Goal: Transaction & Acquisition: Subscribe to service/newsletter

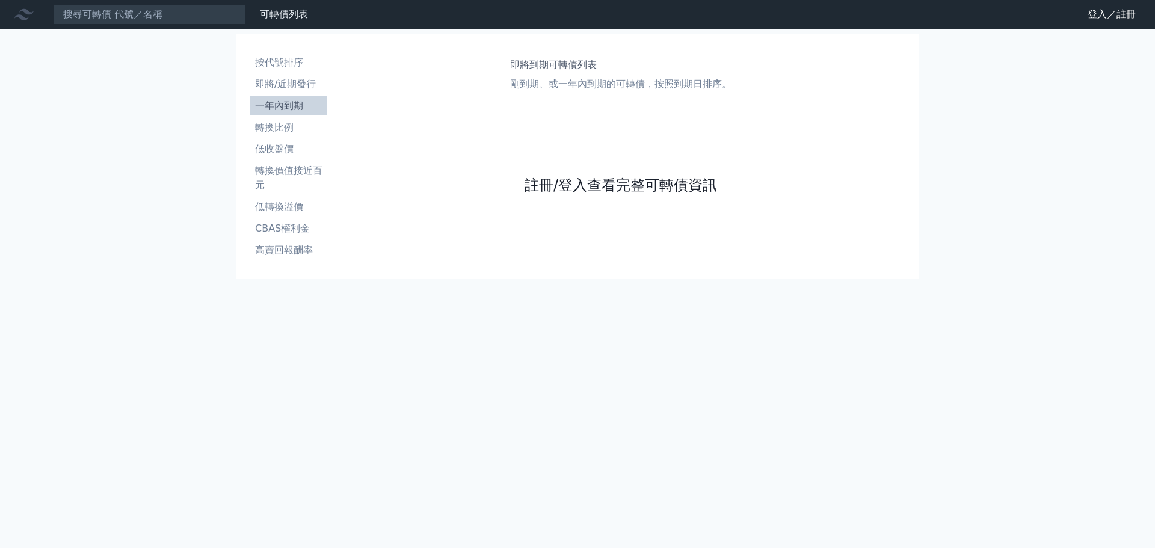
click at [598, 184] on link "註冊/登入查看完整可轉債資訊" at bounding box center [621, 185] width 193 height 19
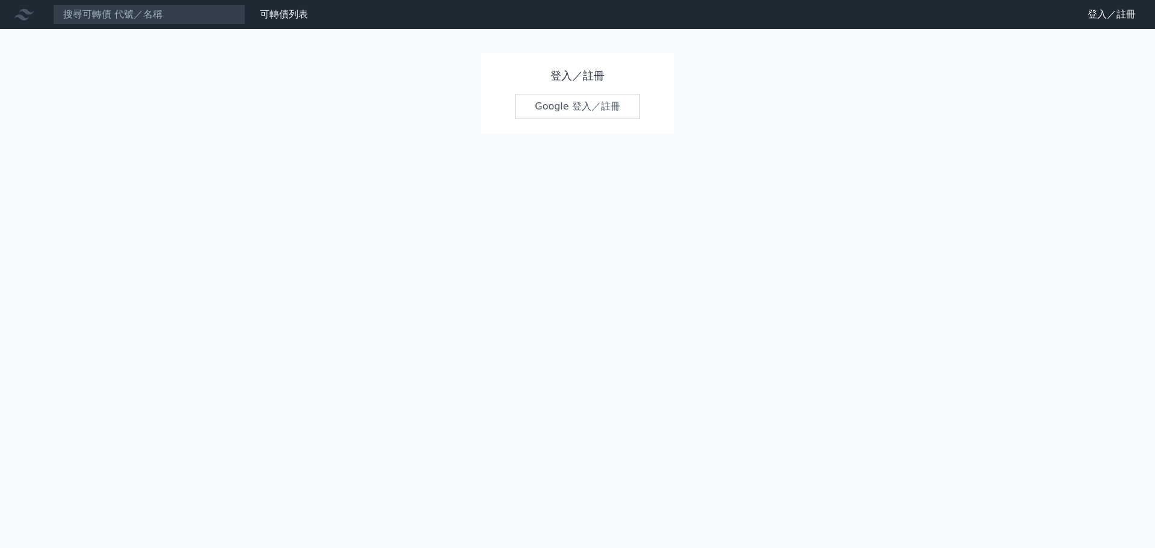
click at [579, 105] on link "Google 登入／註冊" at bounding box center [577, 106] width 125 height 25
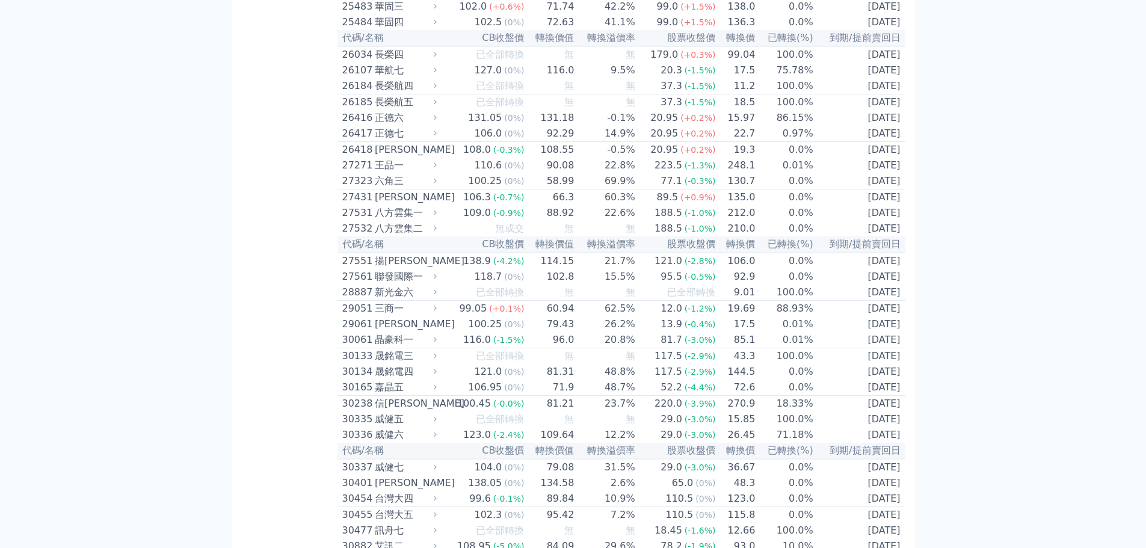
scroll to position [1324, 0]
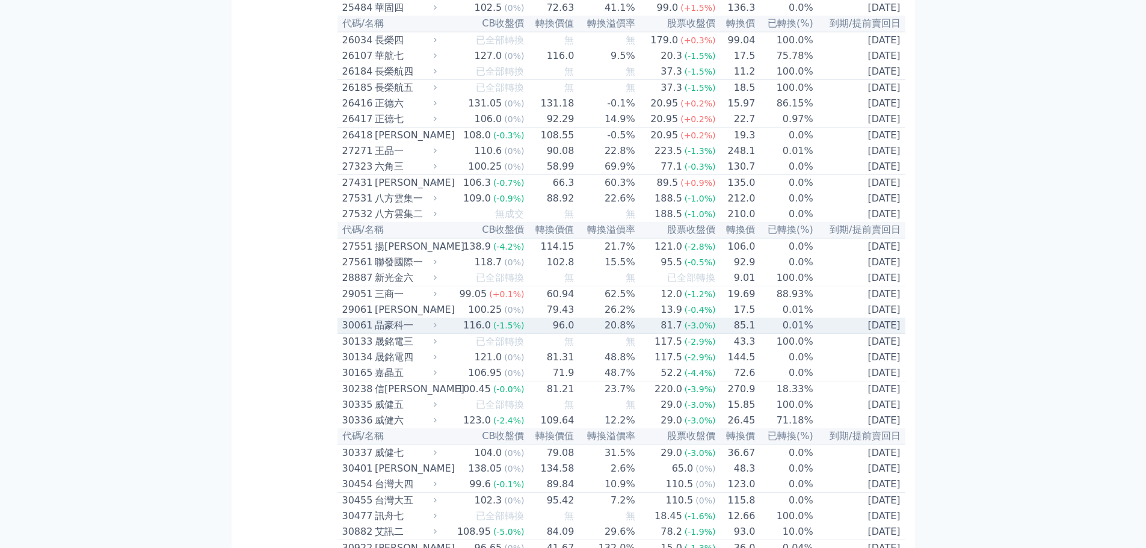
click at [372, 333] on div "30061" at bounding box center [356, 325] width 29 height 14
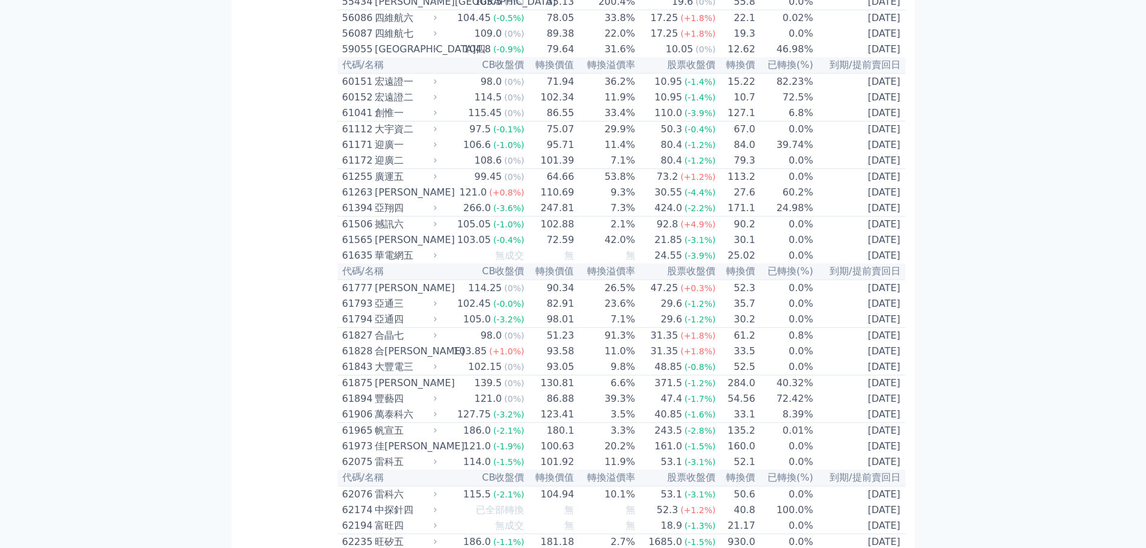
scroll to position [4694, 0]
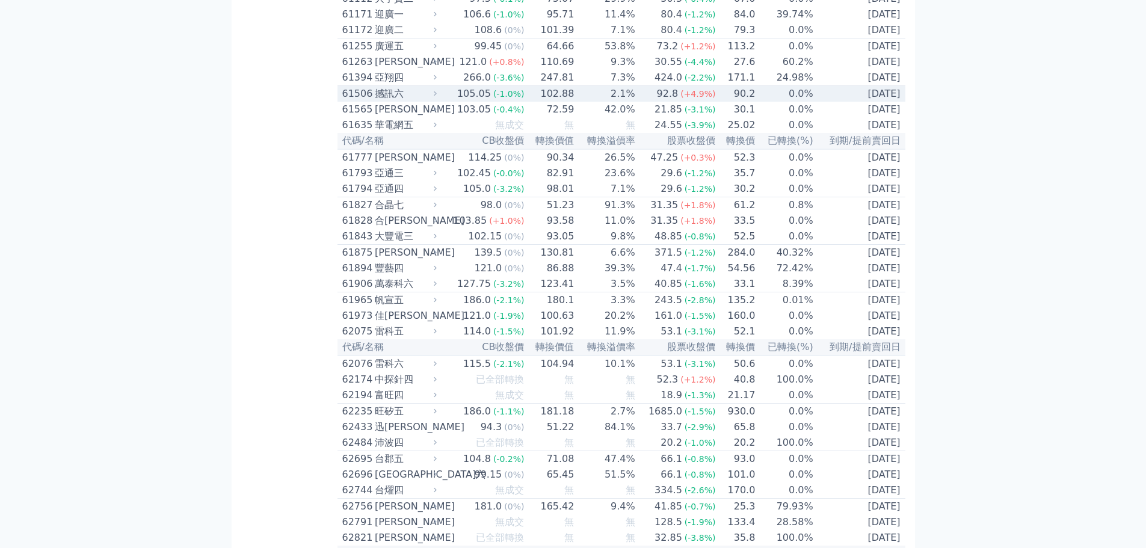
click at [406, 101] on div "撼訊六" at bounding box center [405, 94] width 60 height 14
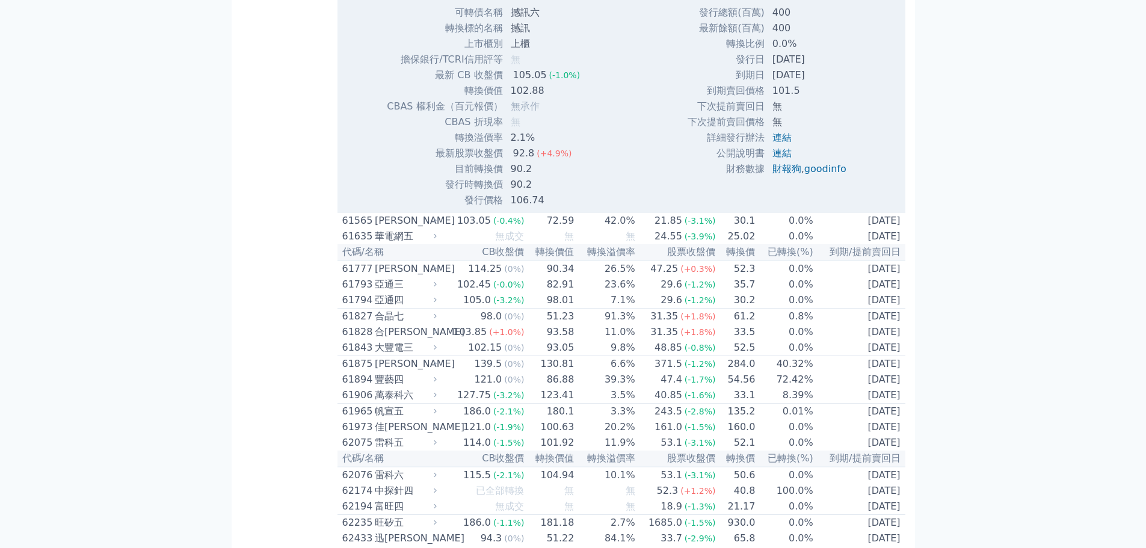
scroll to position [4995, 0]
